Goal: Obtain resource: Obtain resource

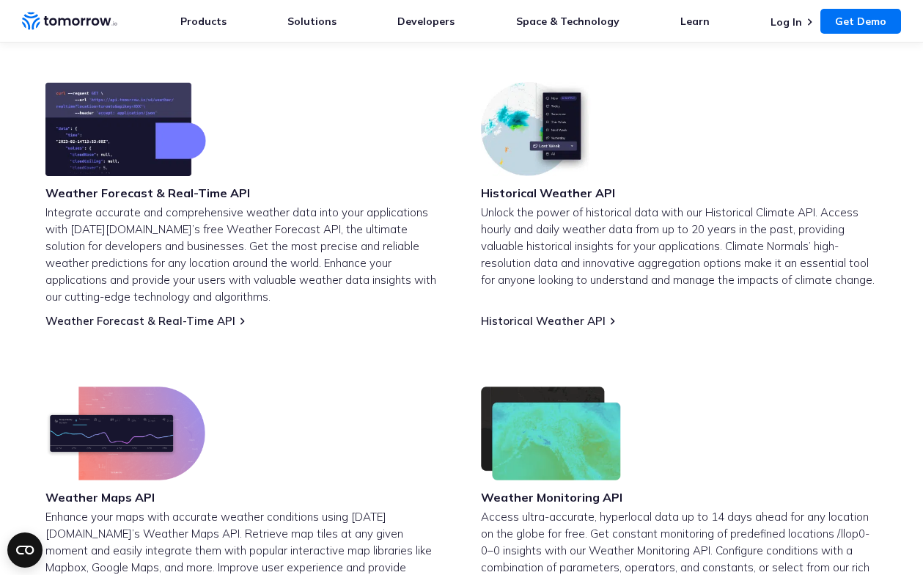
scroll to position [586, 0]
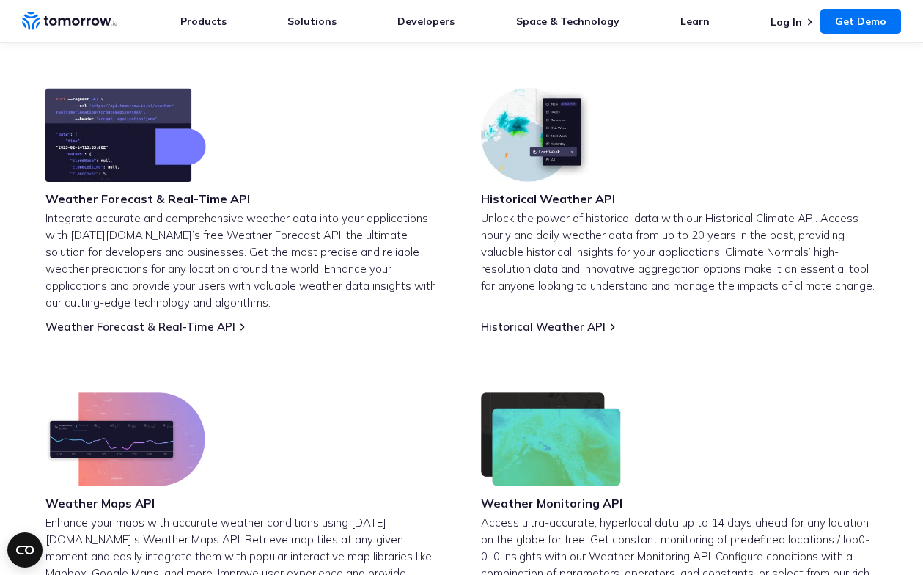
click at [43, 217] on div "Weather Forecast & Real-Time API Integrate accurate and comprehensive weather d…" at bounding box center [462, 354] width 880 height 533
click at [118, 326] on link "Weather Forecast & Real-Time API" at bounding box center [140, 327] width 190 height 14
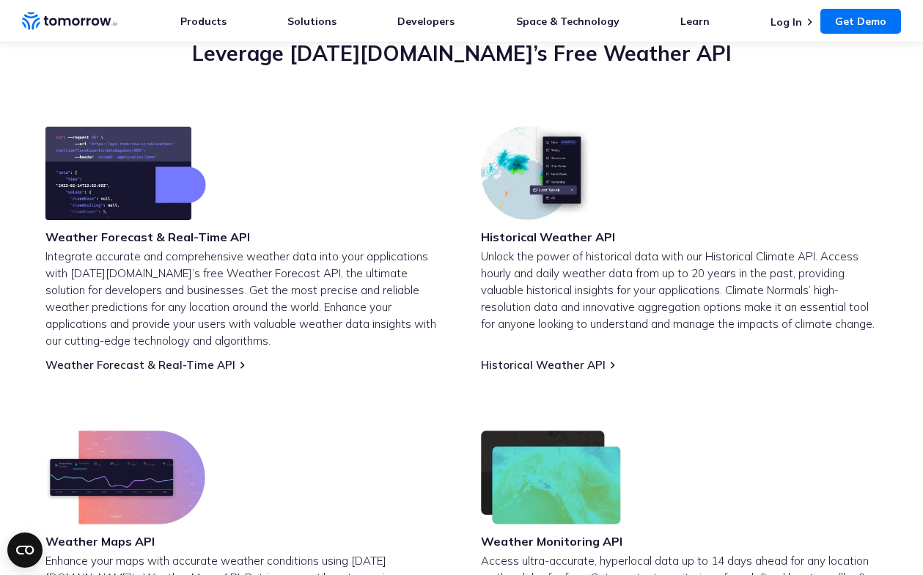
scroll to position [549, 0]
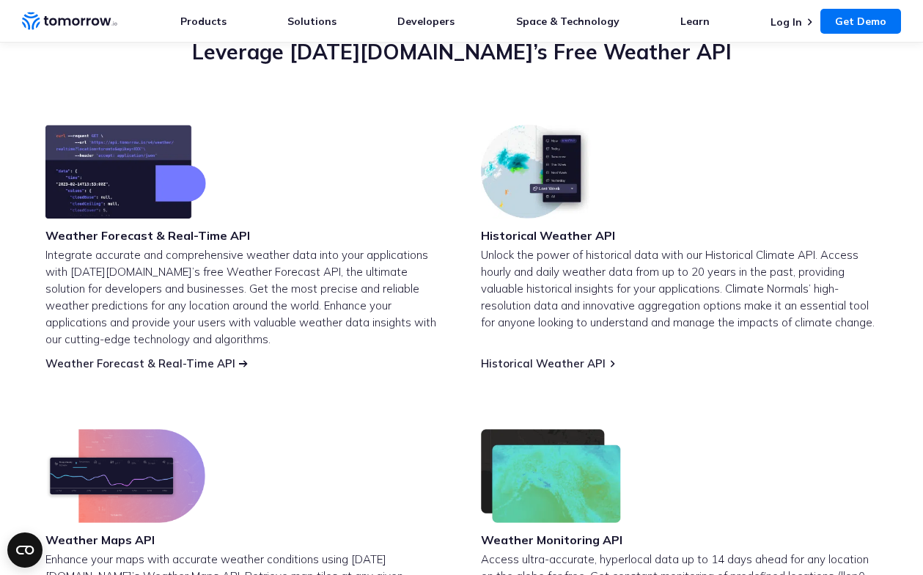
click at [191, 364] on link "Weather Forecast & Real-Time API" at bounding box center [140, 363] width 190 height 14
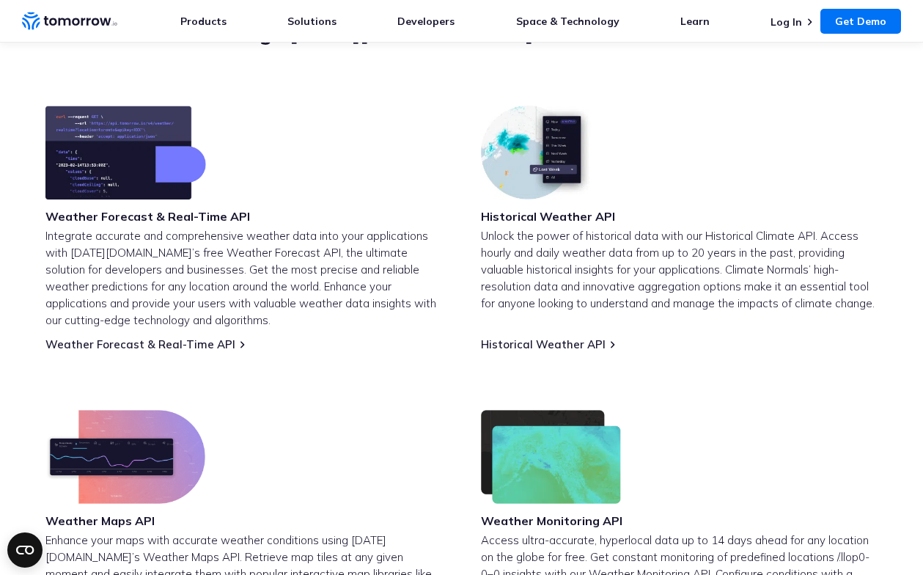
scroll to position [570, 0]
